Goal: Navigation & Orientation: Find specific page/section

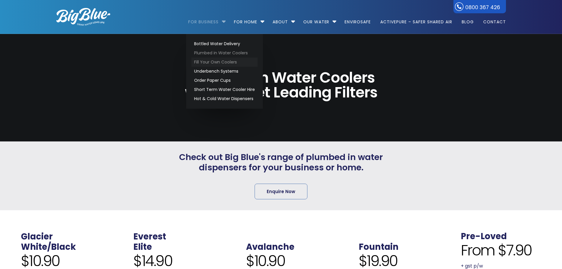
click at [204, 61] on link "Fill Your Own Coolers" at bounding box center [224, 62] width 66 height 9
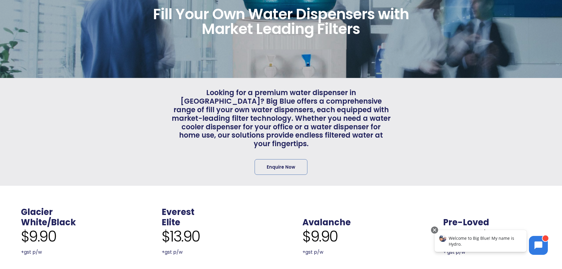
scroll to position [59, 0]
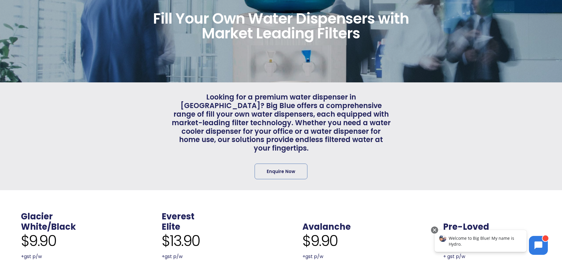
click at [162, 151] on div "Looking for a premium water dispenser in NZ? Big Blue offers a comprehensive ra…" at bounding box center [276, 136] width 230 height 86
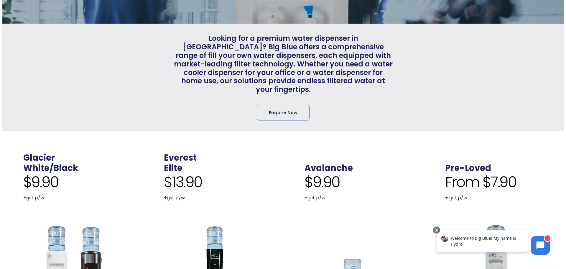
scroll to position [118, 0]
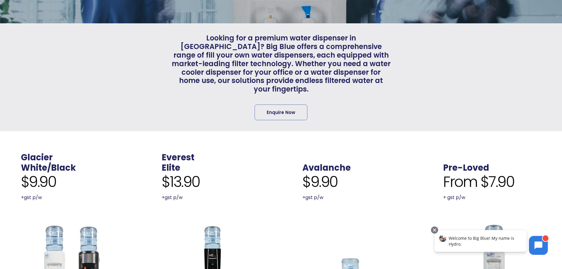
click at [54, 55] on div at bounding box center [103, 77] width 115 height 86
